Goal: Find specific page/section: Find specific page/section

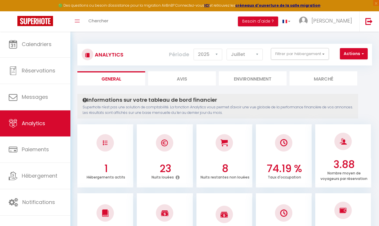
select select "2025"
select select "7"
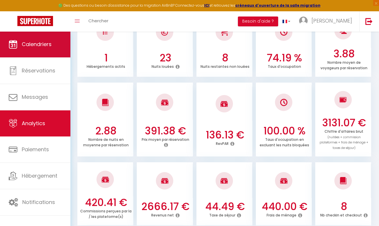
click at [43, 54] on link "Calendriers" at bounding box center [35, 44] width 70 height 26
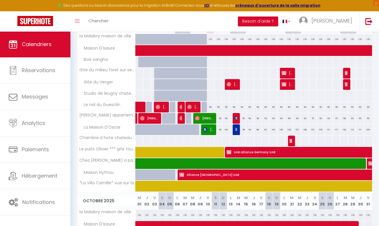
scroll to position [98, 0]
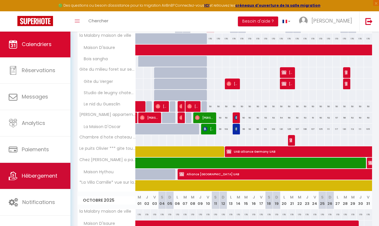
click at [38, 176] on span "Hébergement" at bounding box center [40, 175] width 36 height 7
